Goal: Transaction & Acquisition: Obtain resource

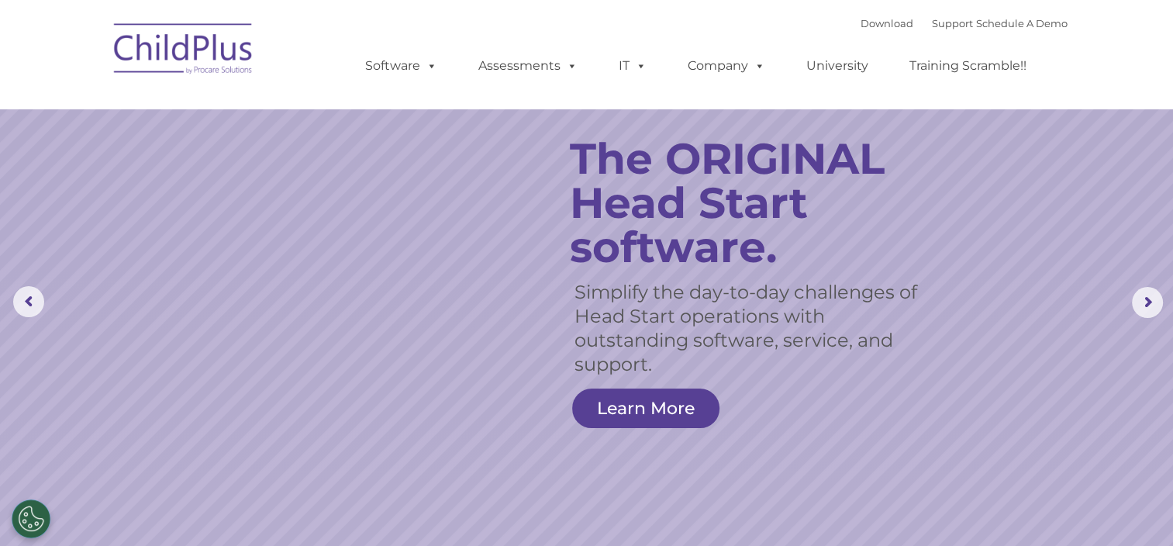
select select "MEDIUM"
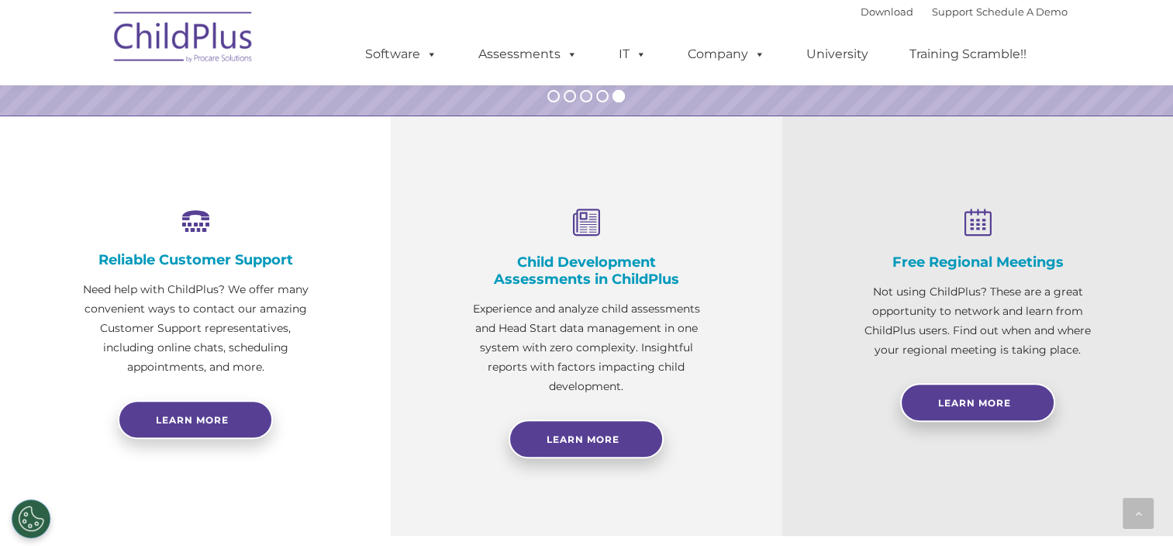
scroll to position [598, 0]
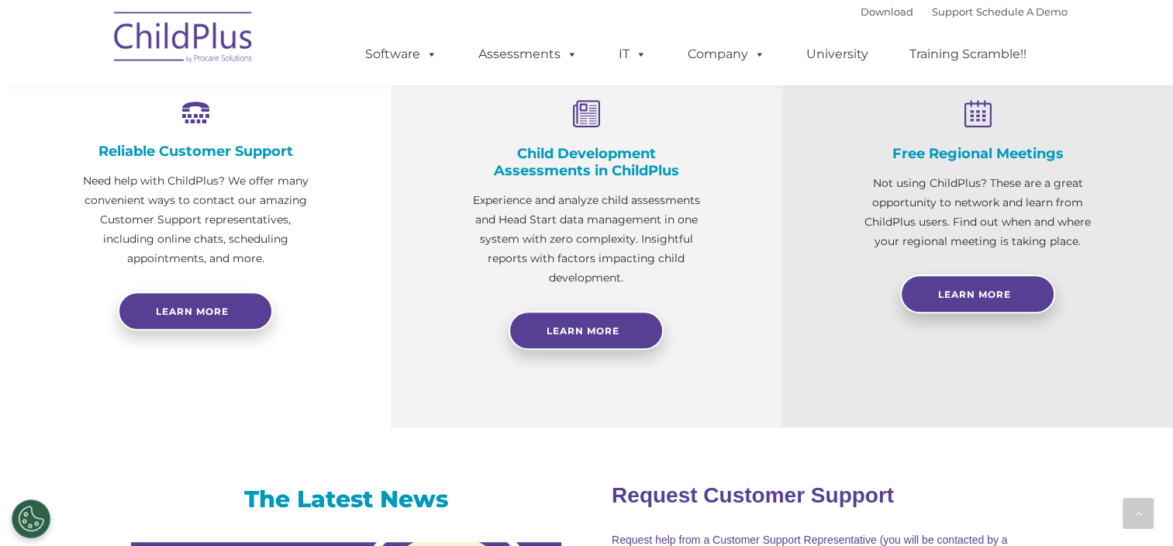
click at [562, 293] on div at bounding box center [586, 299] width 236 height 23
click at [577, 329] on span "Learn More" at bounding box center [582, 331] width 73 height 12
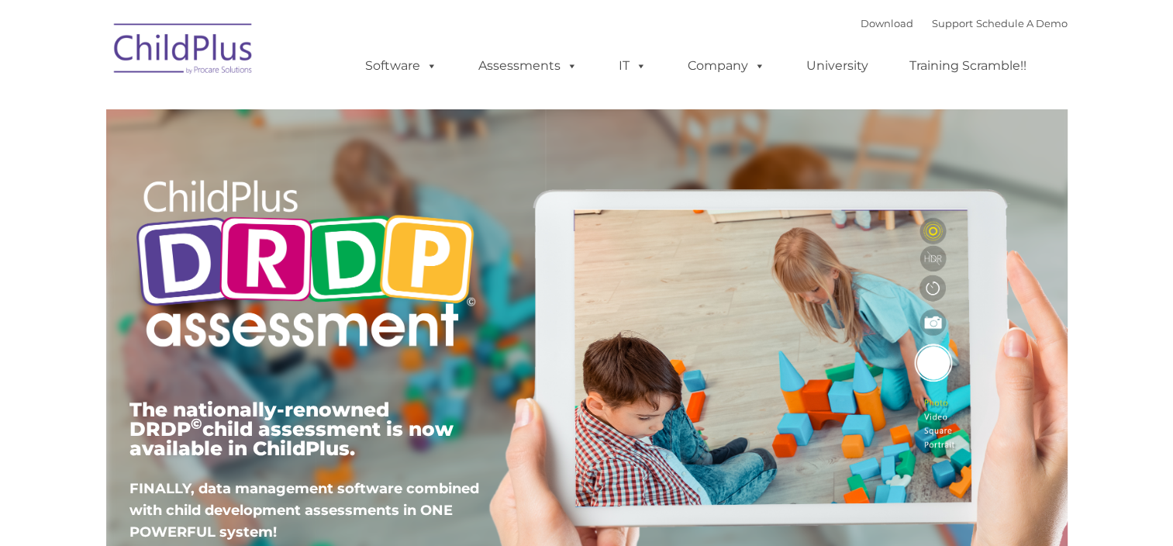
type input ""
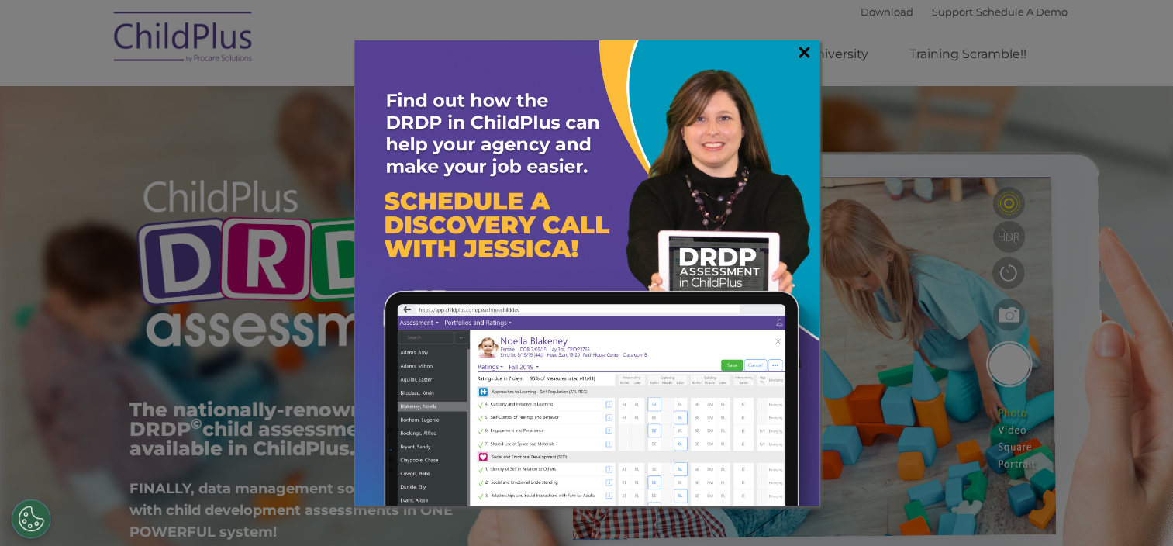
click at [808, 57] on link "×" at bounding box center [804, 51] width 18 height 15
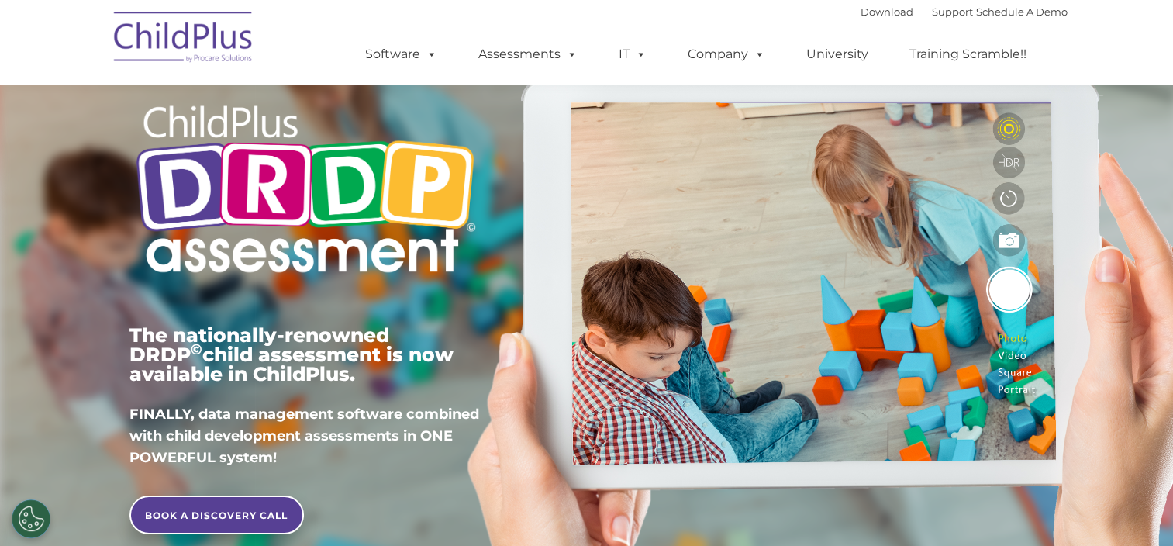
scroll to position [74, 0]
click at [242, 518] on link "BOOK A DISCOVERY CALL" at bounding box center [216, 514] width 174 height 39
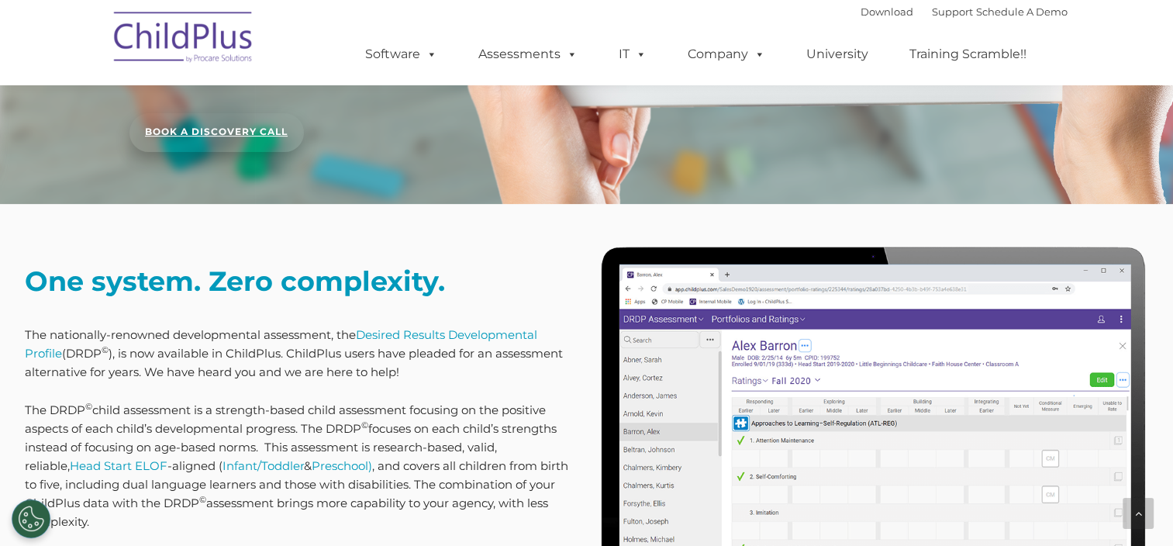
scroll to position [0, 0]
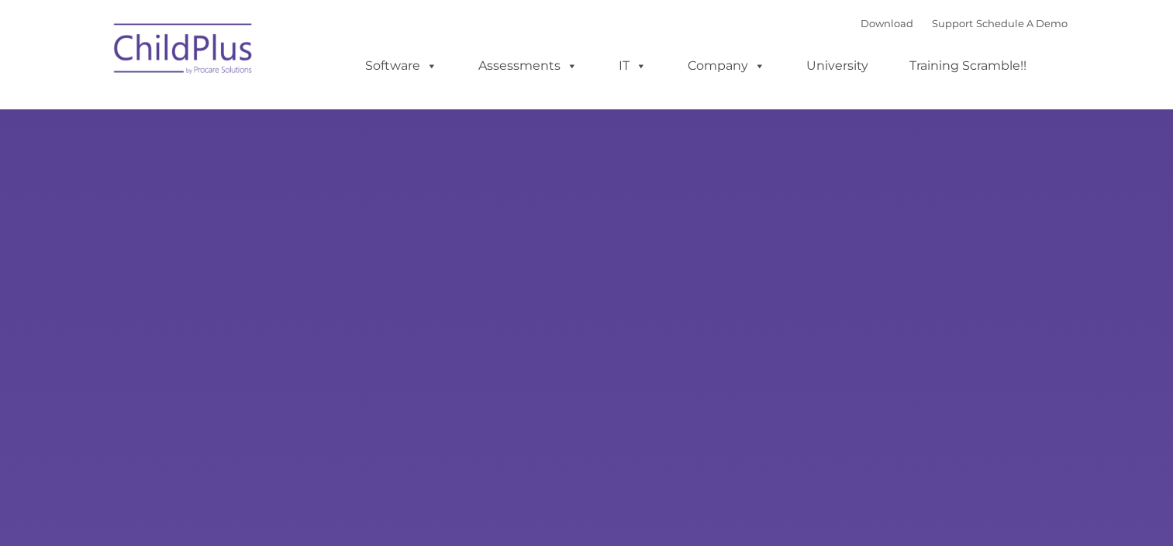
type input ""
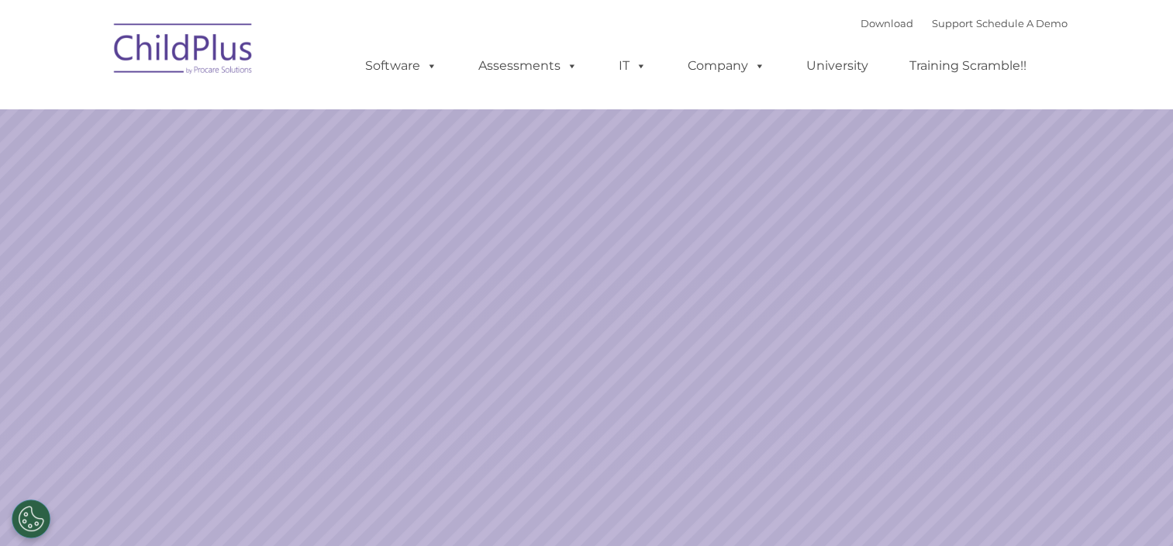
select select "MEDIUM"
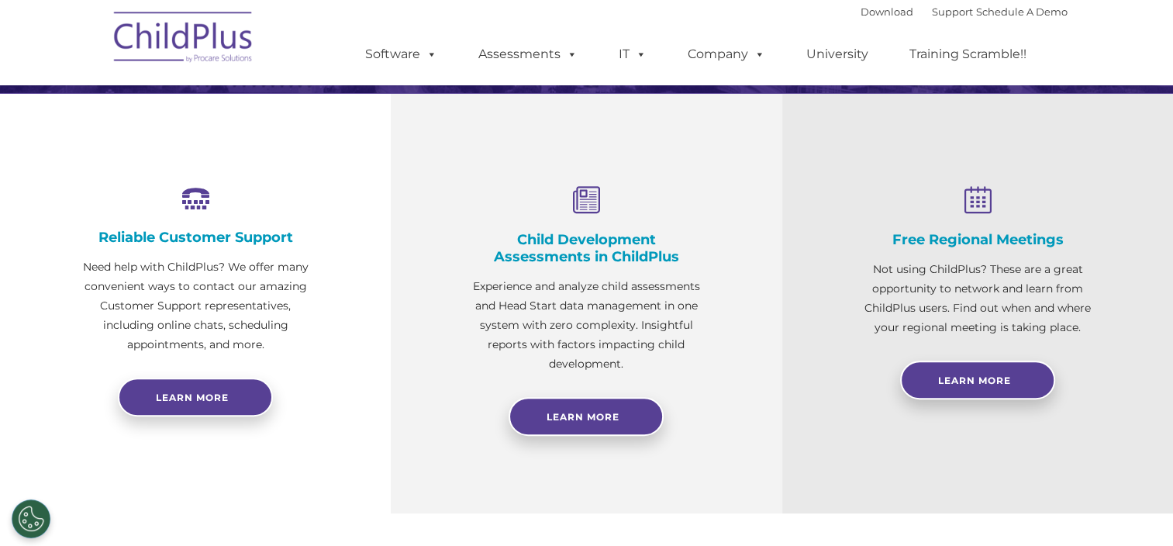
scroll to position [512, 0]
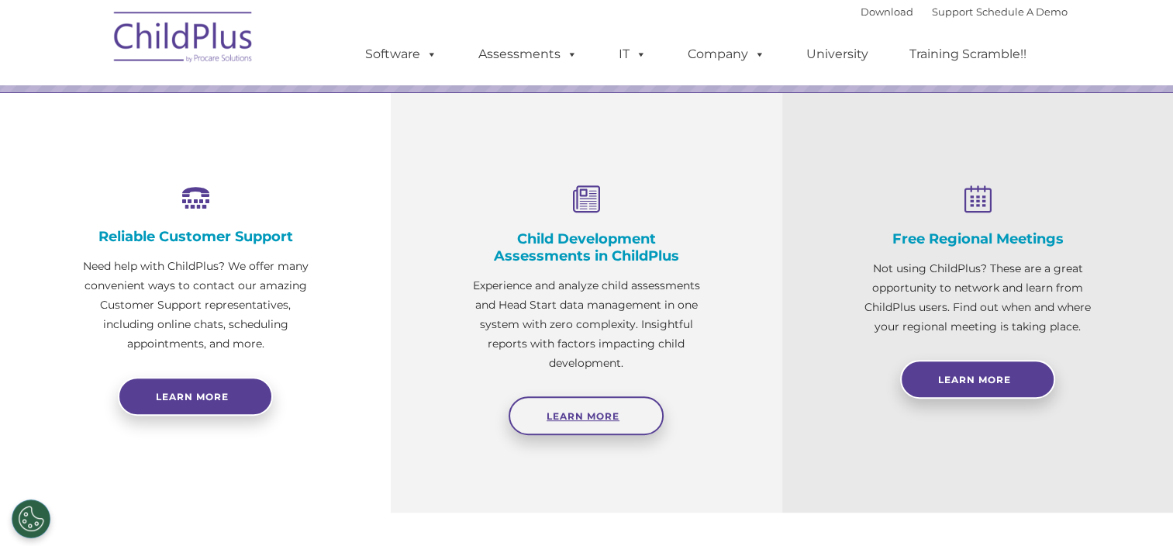
click at [573, 412] on span "Learn More" at bounding box center [582, 416] width 73 height 12
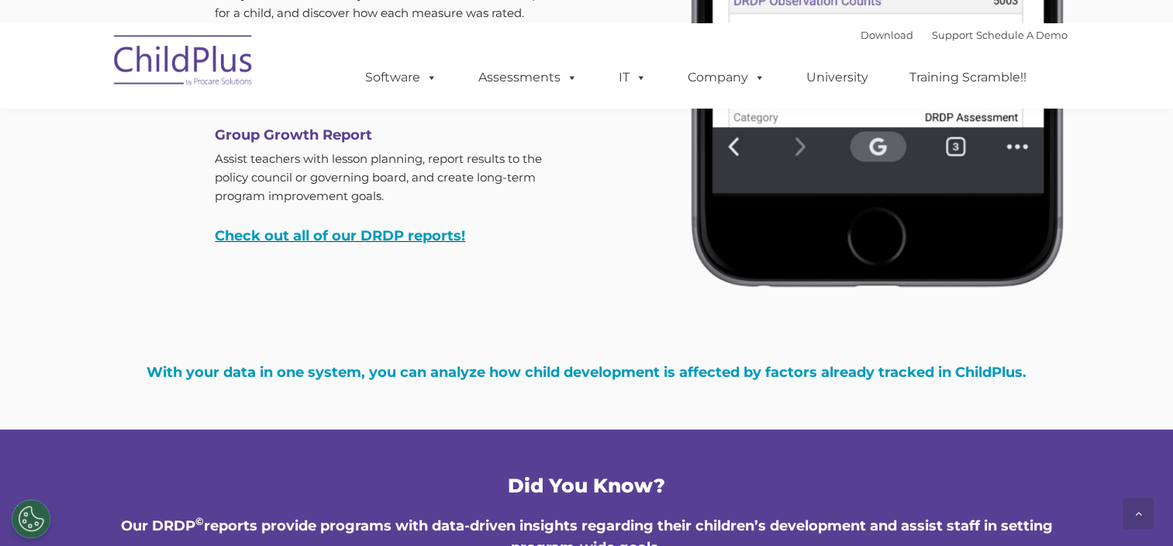
scroll to position [4936, 0]
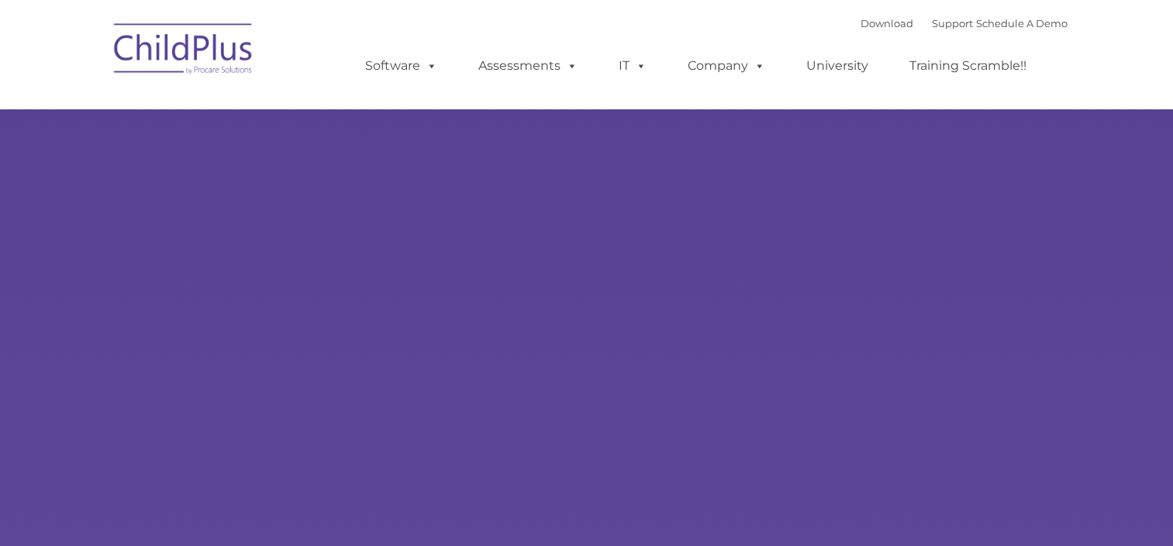
select select "MEDIUM"
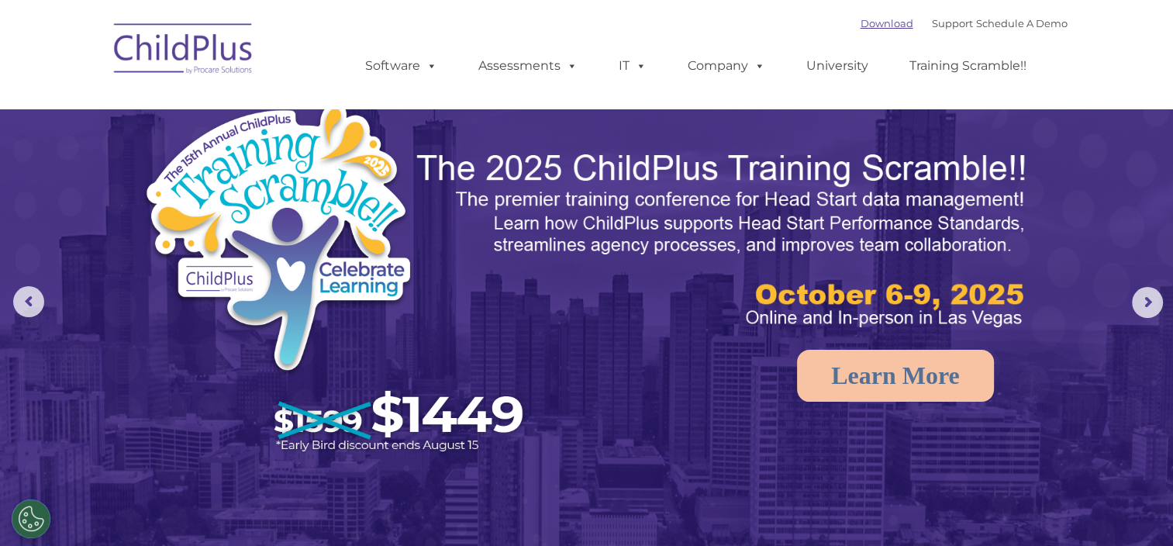
click at [860, 21] on link "Download" at bounding box center [886, 23] width 53 height 12
